Goal: Check status: Check status

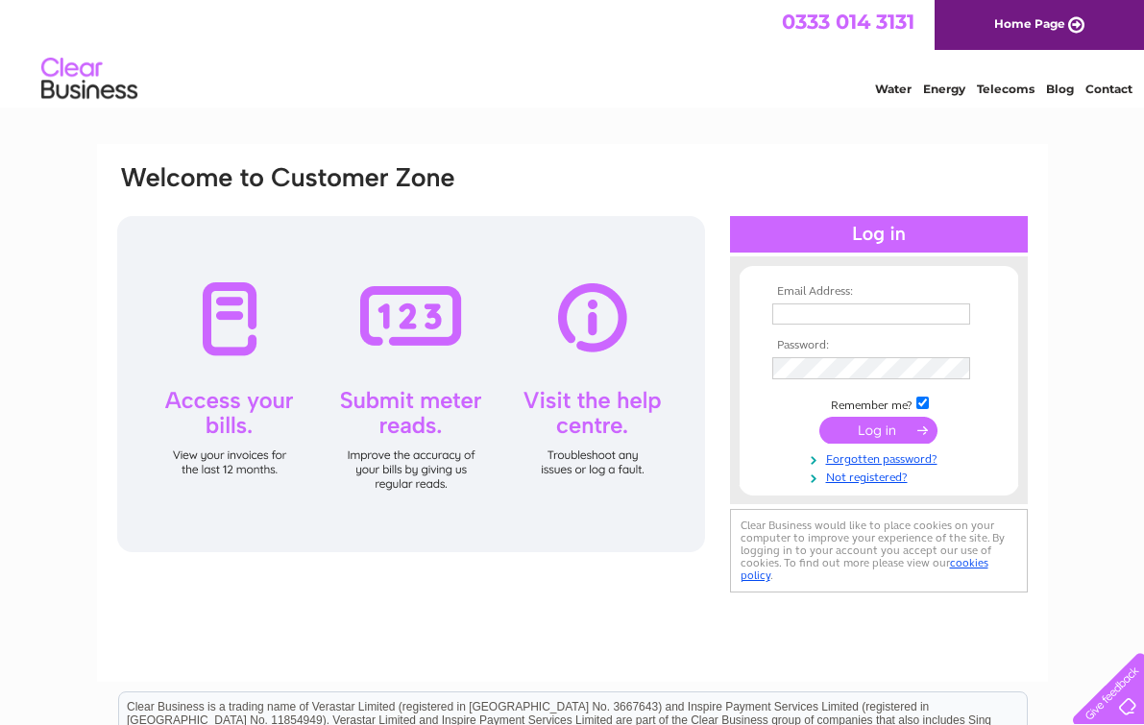
type input "[PERSON_NAME][EMAIL_ADDRESS][DOMAIN_NAME]"
click at [871, 431] on input "submit" at bounding box center [878, 432] width 118 height 27
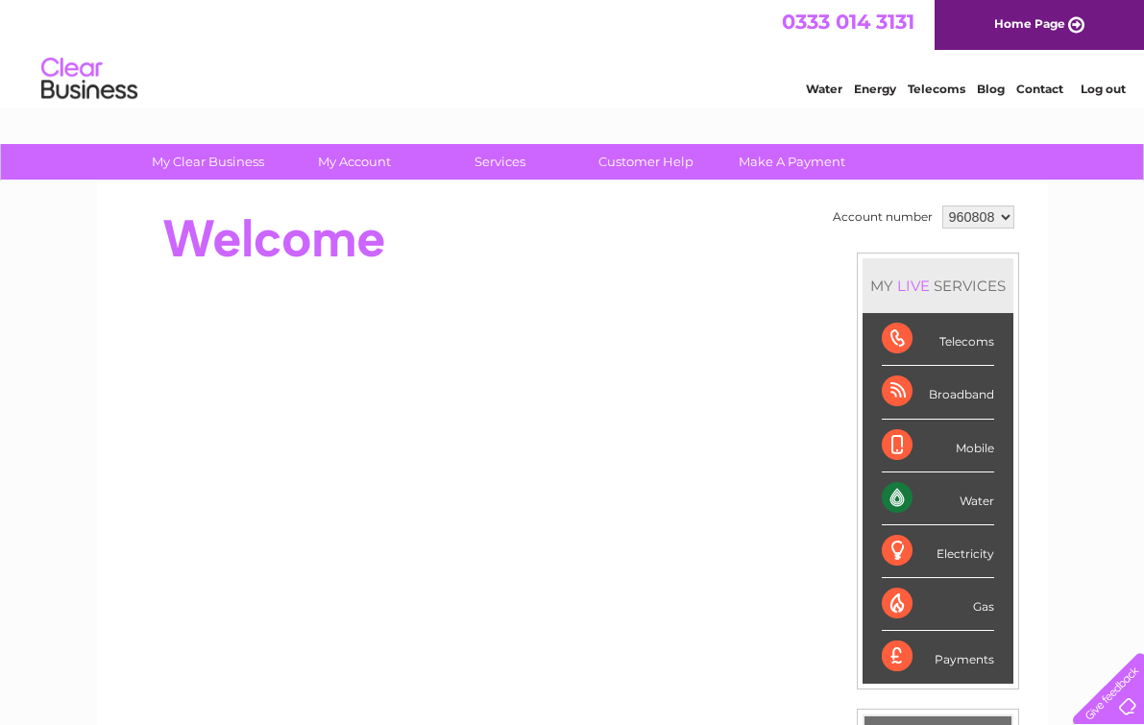
click at [982, 498] on div "Water" at bounding box center [938, 499] width 112 height 53
click at [914, 498] on div "Water" at bounding box center [938, 499] width 112 height 53
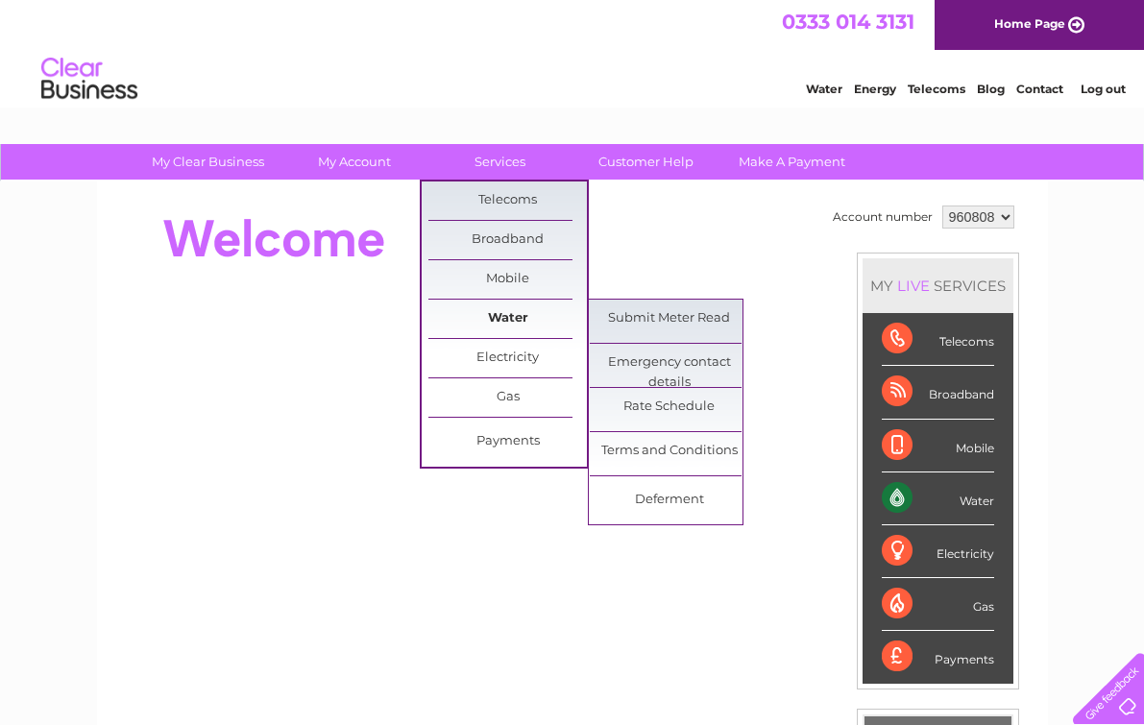
click at [513, 319] on link "Water" at bounding box center [507, 319] width 159 height 38
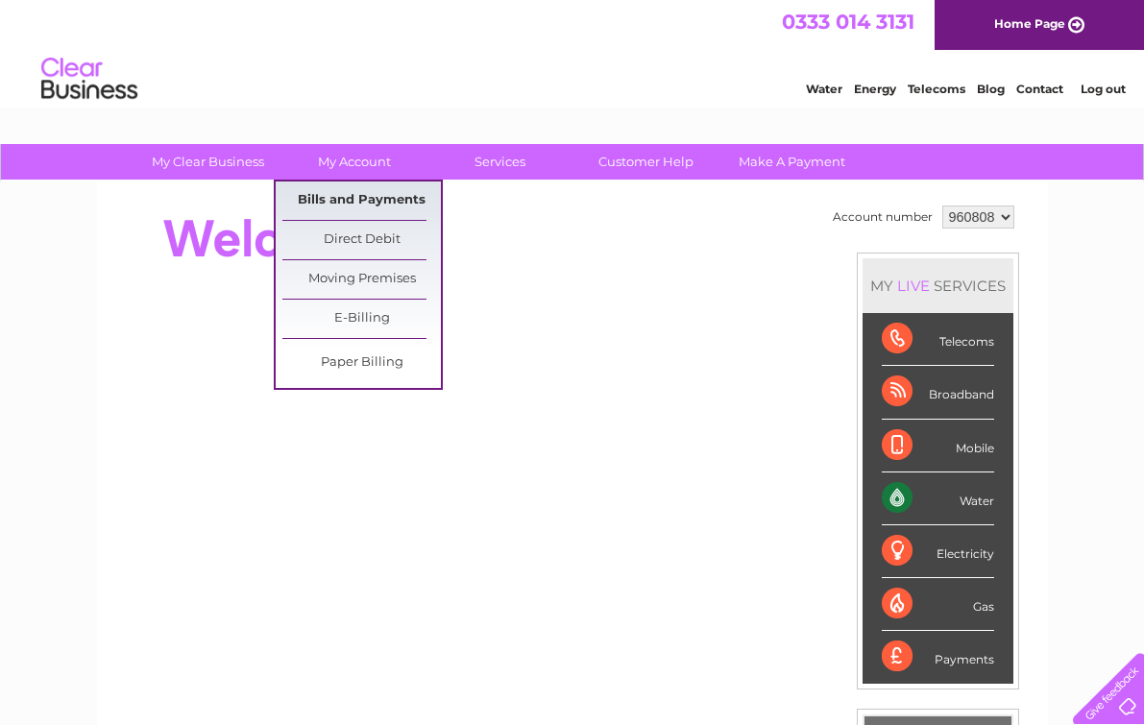
click at [362, 208] on link "Bills and Payments" at bounding box center [361, 201] width 159 height 38
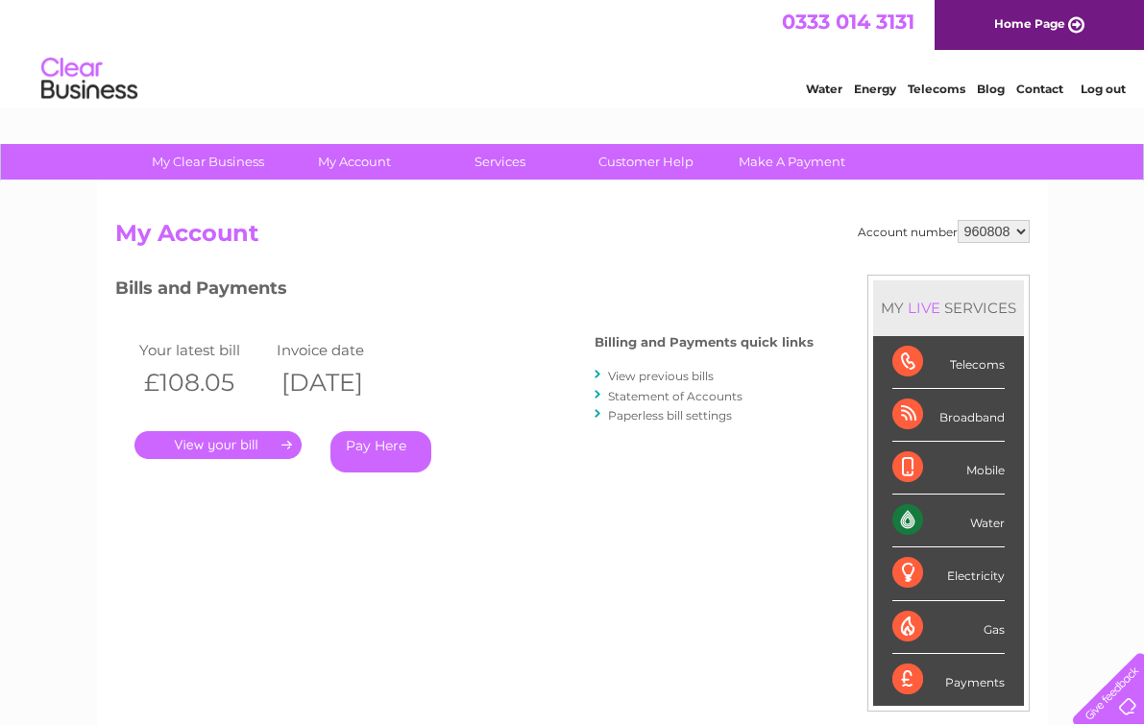
click at [672, 372] on link "View previous bills" at bounding box center [661, 376] width 106 height 14
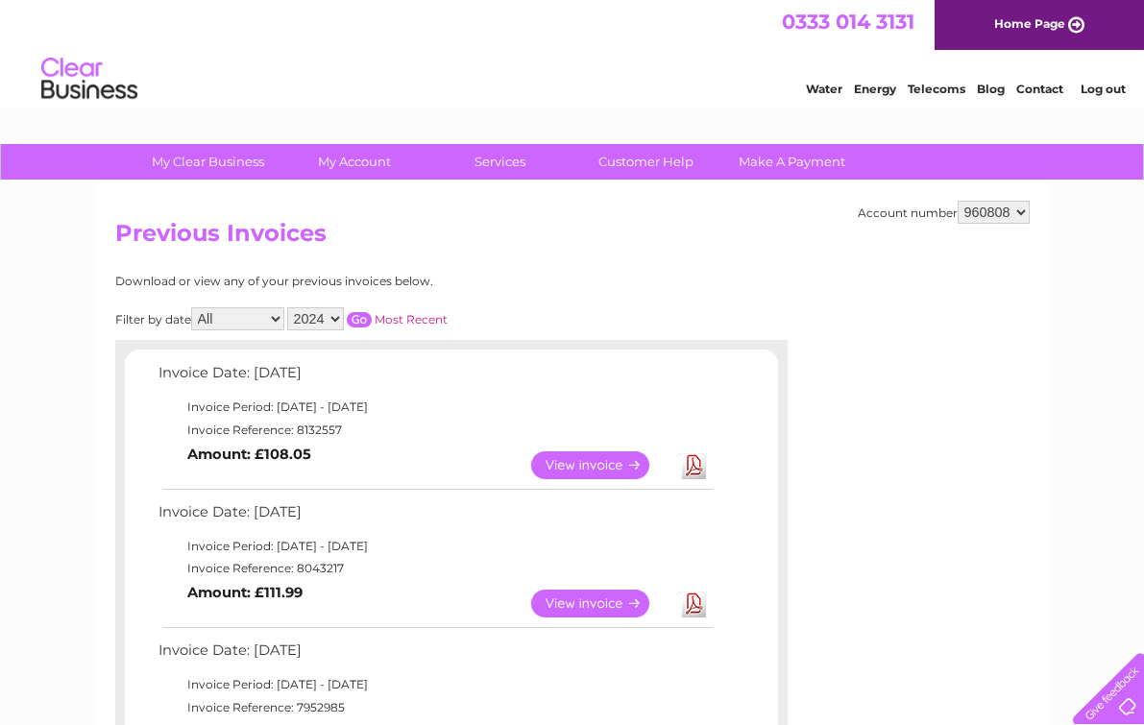
click at [372, 314] on input "button" at bounding box center [359, 319] width 25 height 15
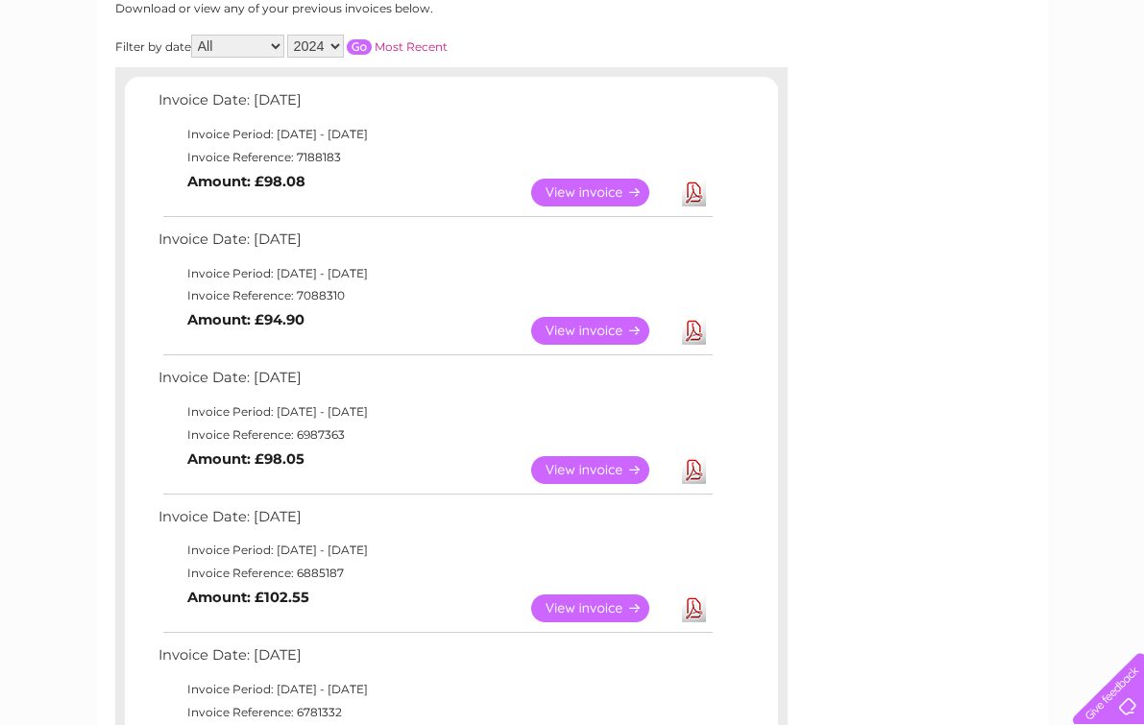
scroll to position [270, 0]
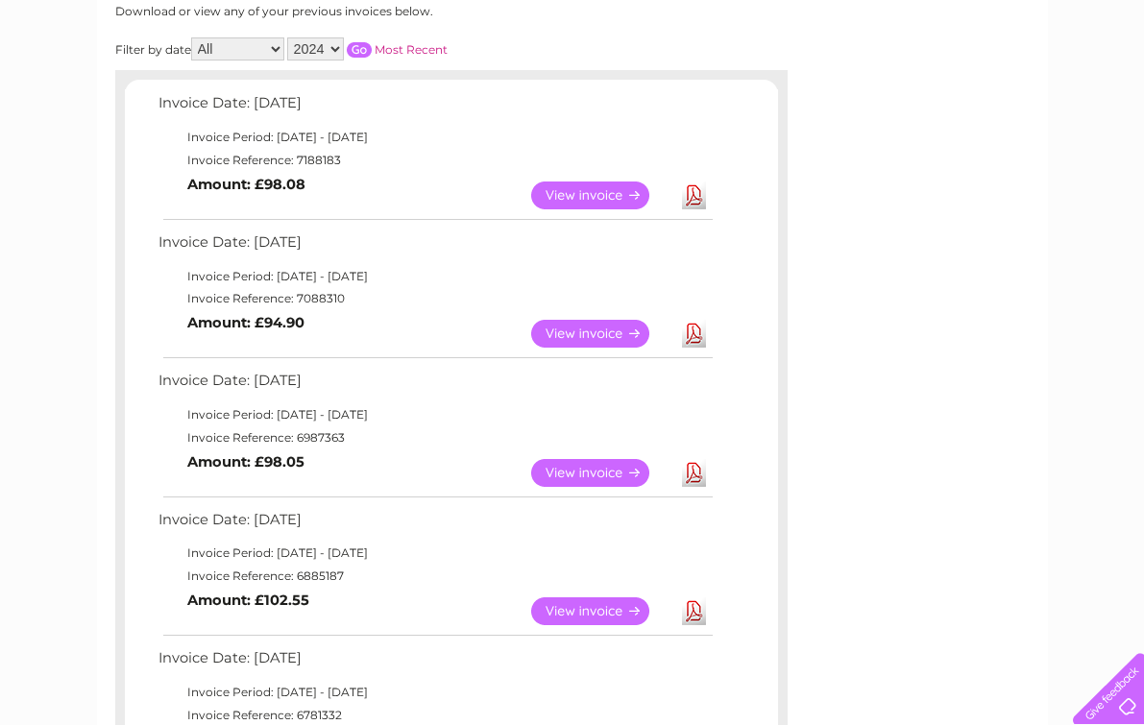
select select "2025"
click at [372, 44] on input "button" at bounding box center [359, 49] width 25 height 15
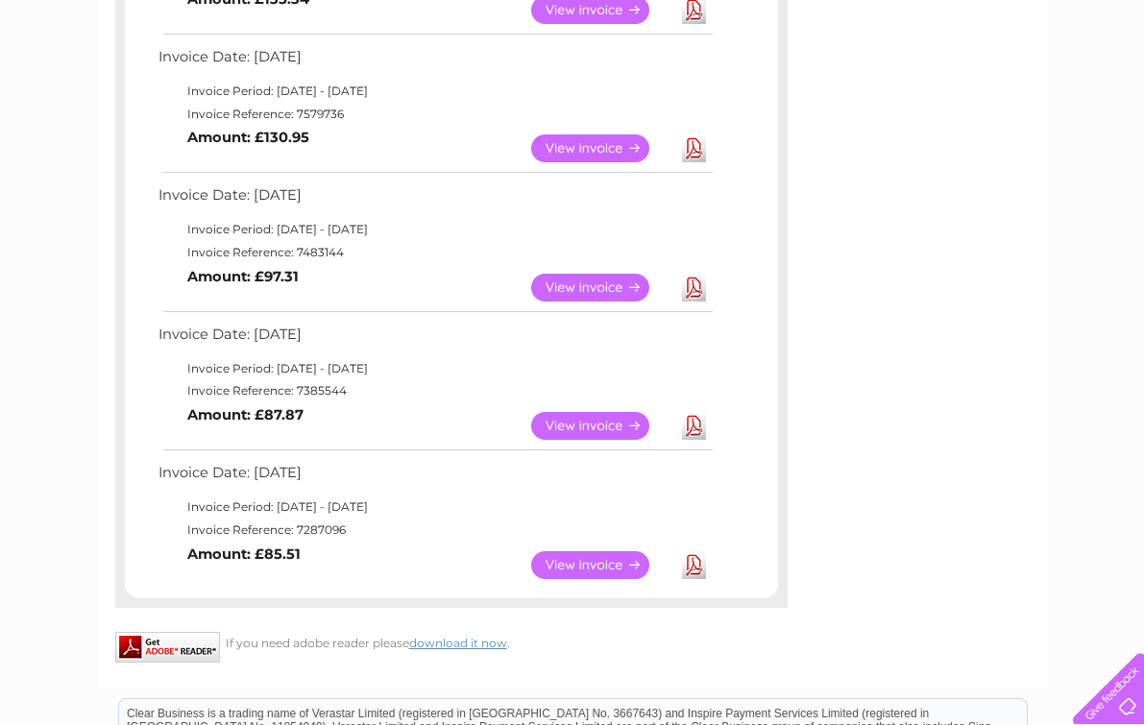
scroll to position [1144, 0]
